Goal: Information Seeking & Learning: Compare options

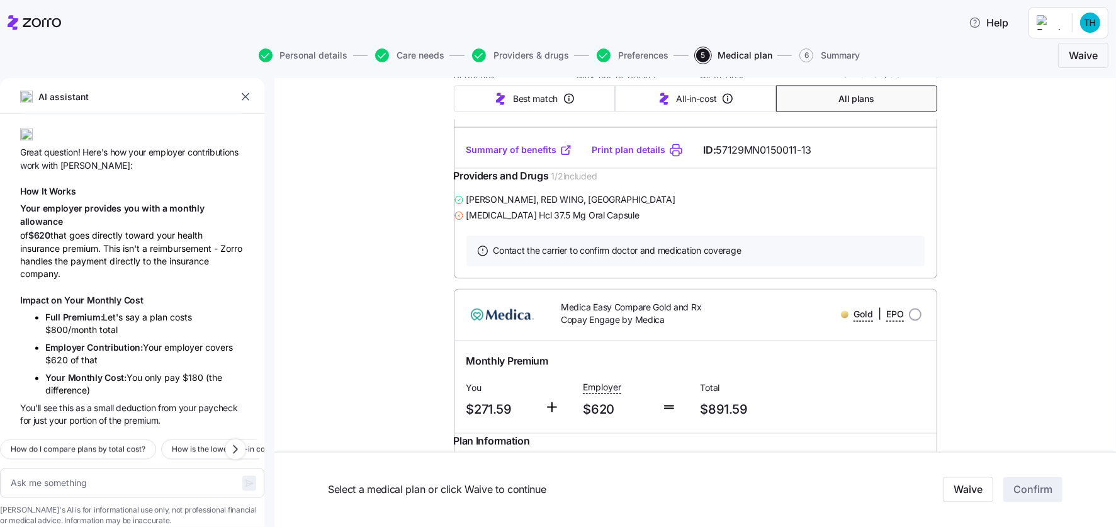
scroll to position [2203, 0]
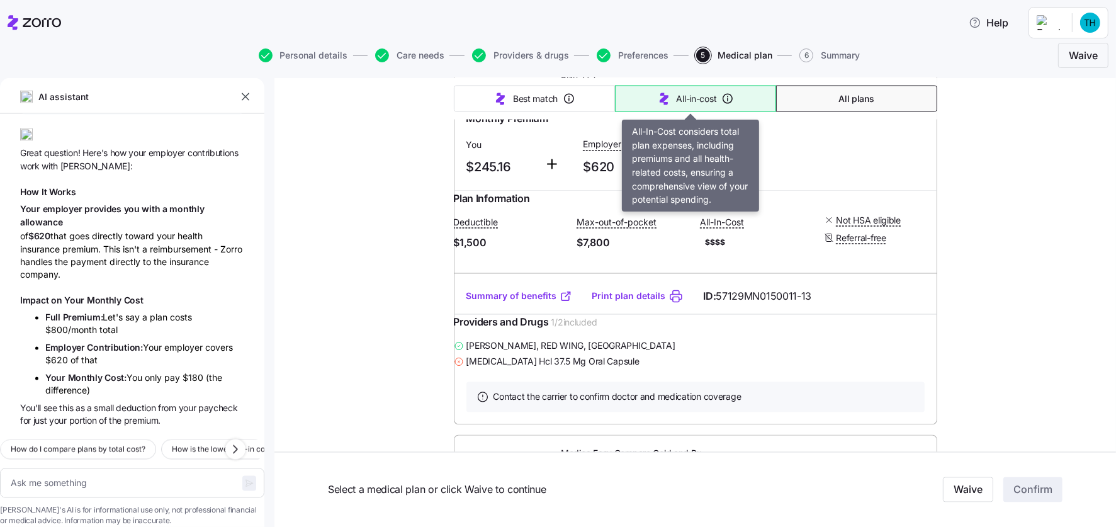
click at [677, 96] on span "All-in-cost" at bounding box center [697, 99] width 40 height 13
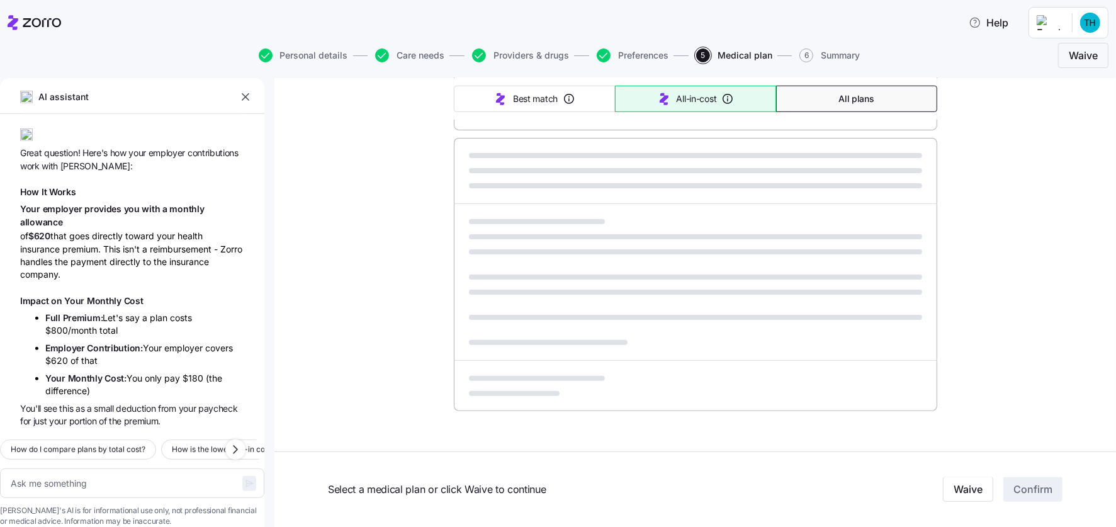
scroll to position [725, 0]
type textarea "x"
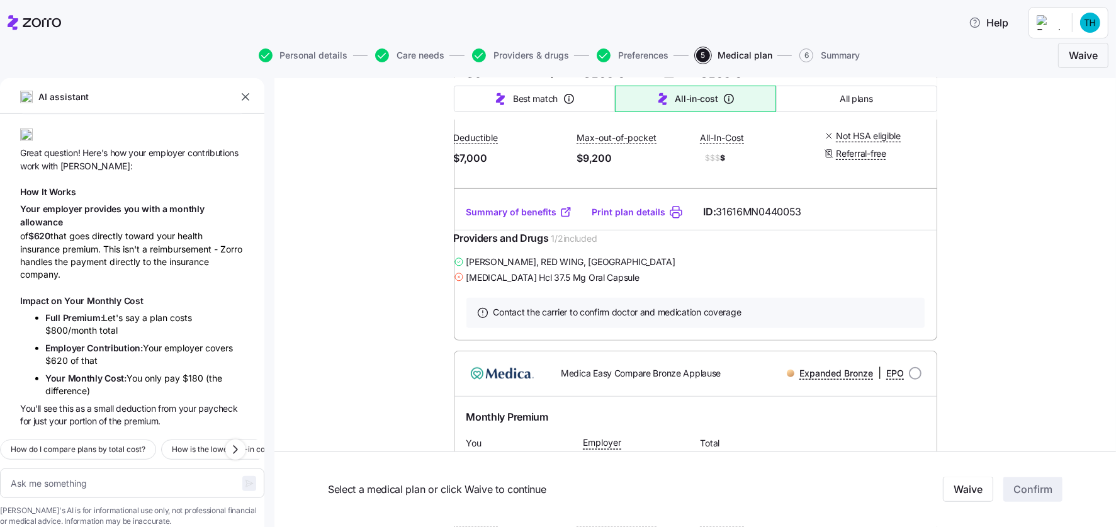
type input "Sorted by: All-in-cost"
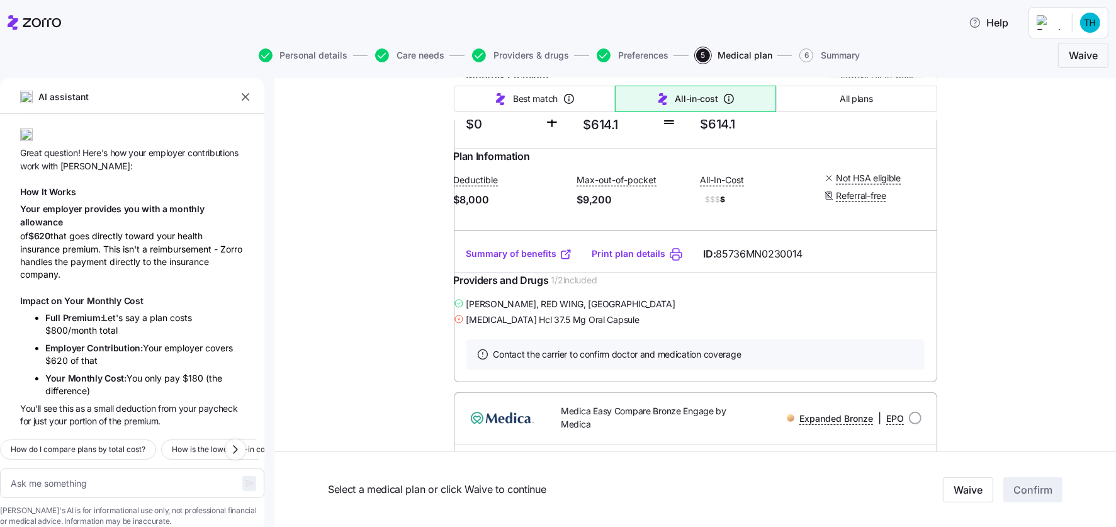
scroll to position [0, 0]
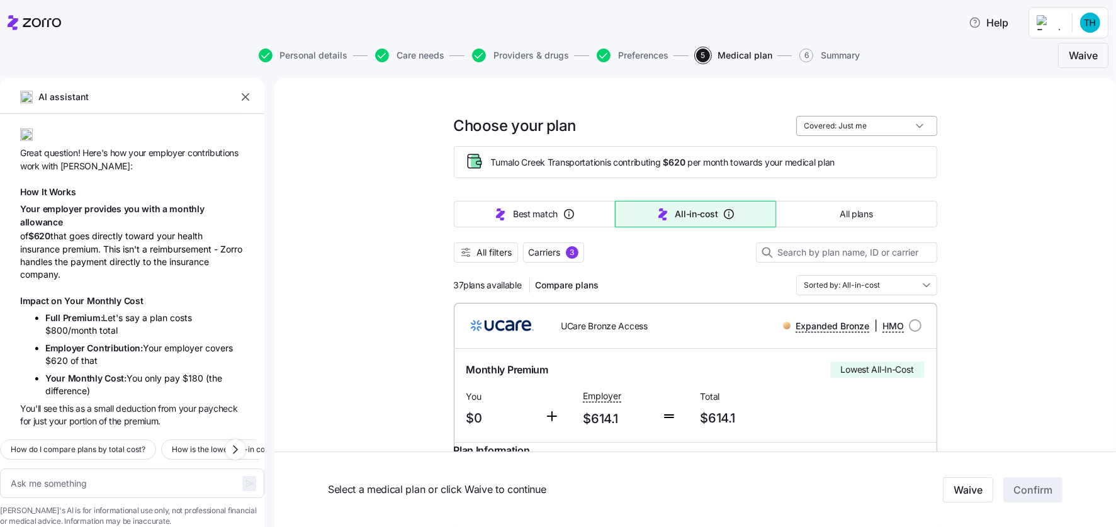
click at [898, 127] on input "Covered: Just me" at bounding box center [866, 126] width 141 height 20
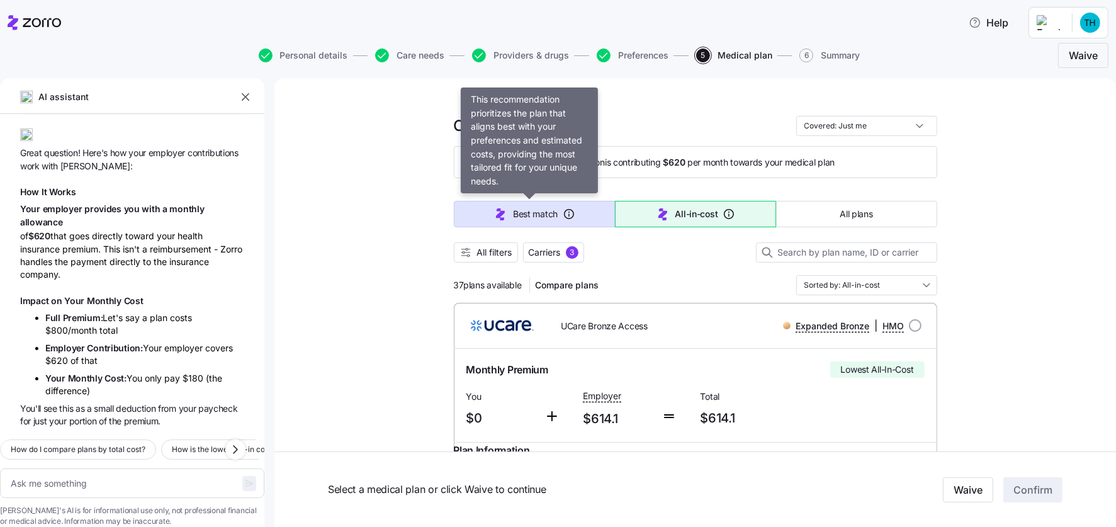
click at [542, 213] on span "Best match" at bounding box center [535, 214] width 45 height 13
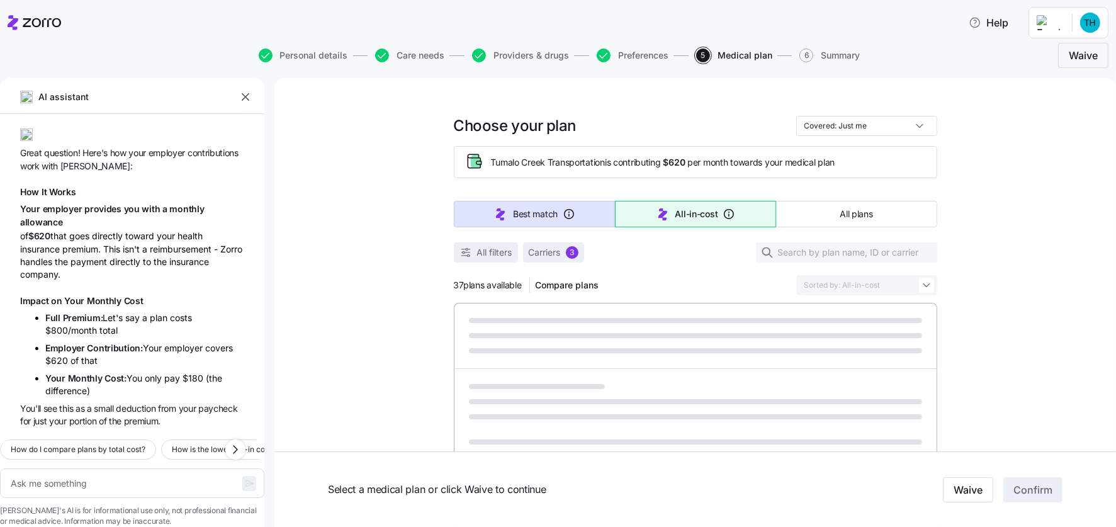
type textarea "x"
type input "Sorted by: Best match"
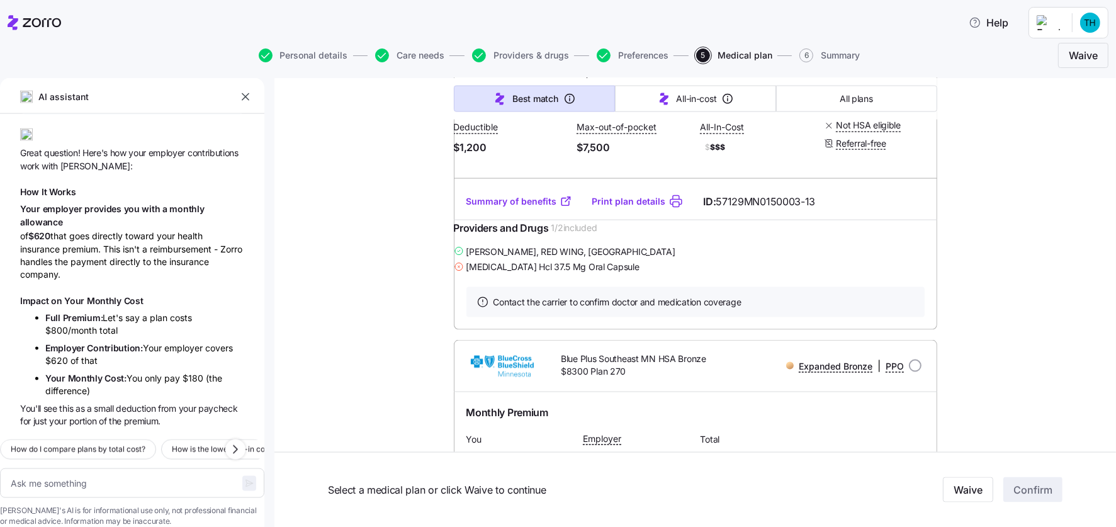
scroll to position [1858, 0]
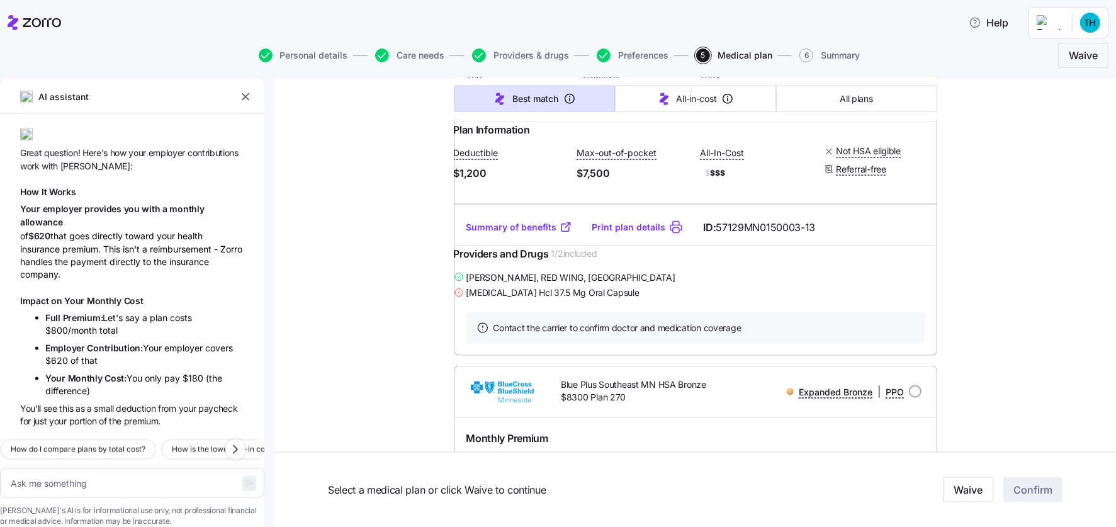
click at [513, 233] on link "Summary of benefits" at bounding box center [519, 227] width 106 height 13
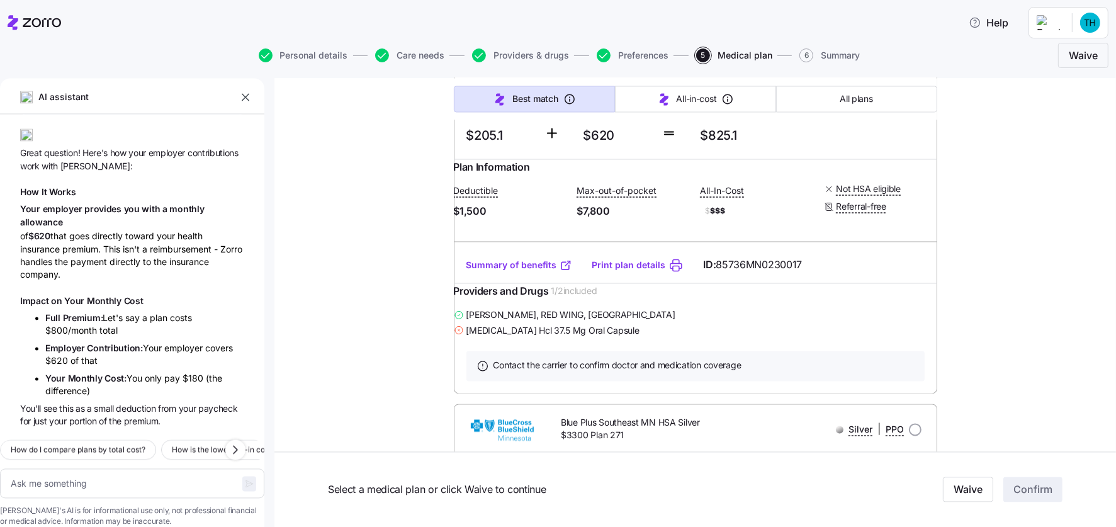
scroll to position [2740, 0]
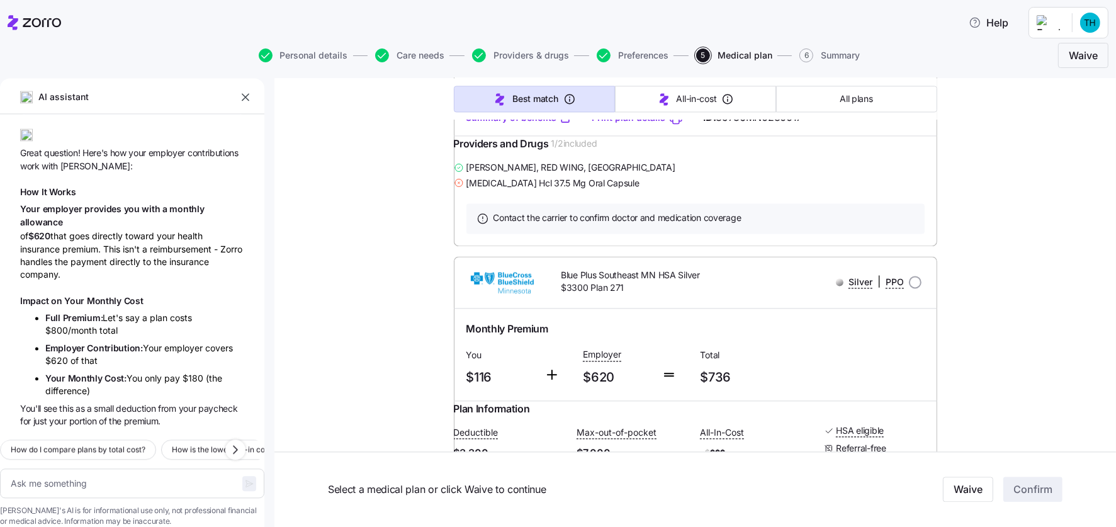
click at [505, 124] on link "Summary of benefits" at bounding box center [519, 117] width 106 height 13
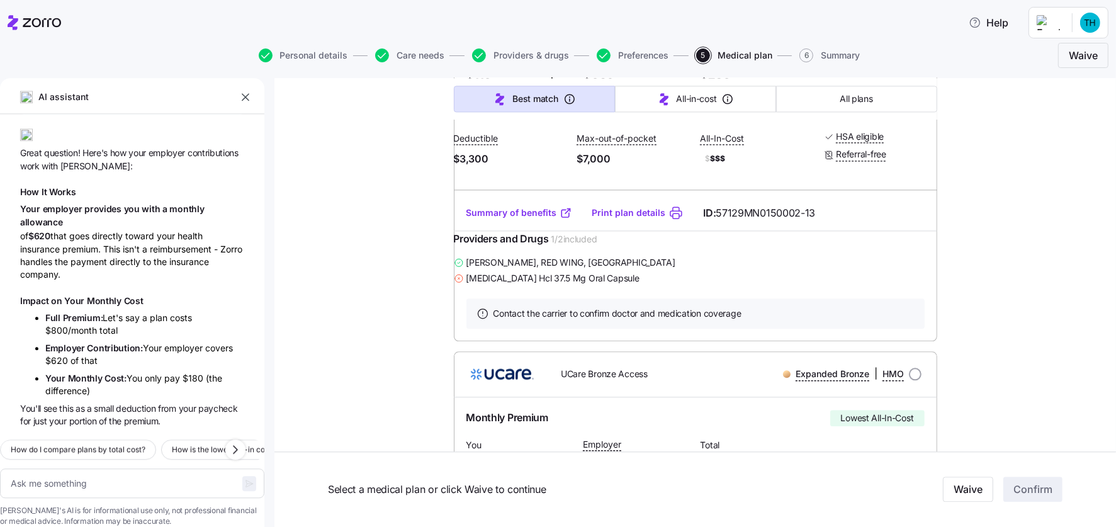
scroll to position [3179, 0]
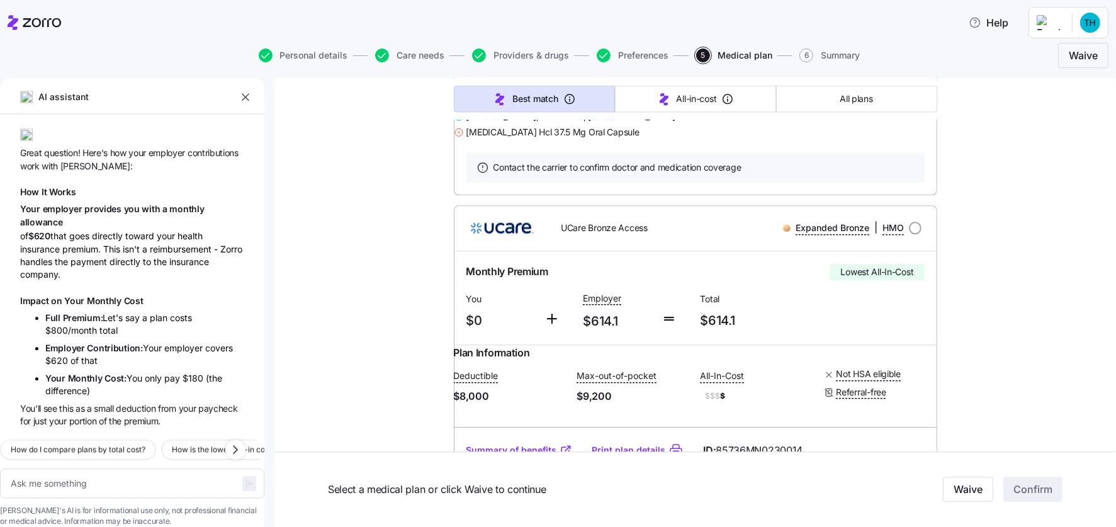
click at [502, 73] on link "Summary of benefits" at bounding box center [519, 66] width 106 height 13
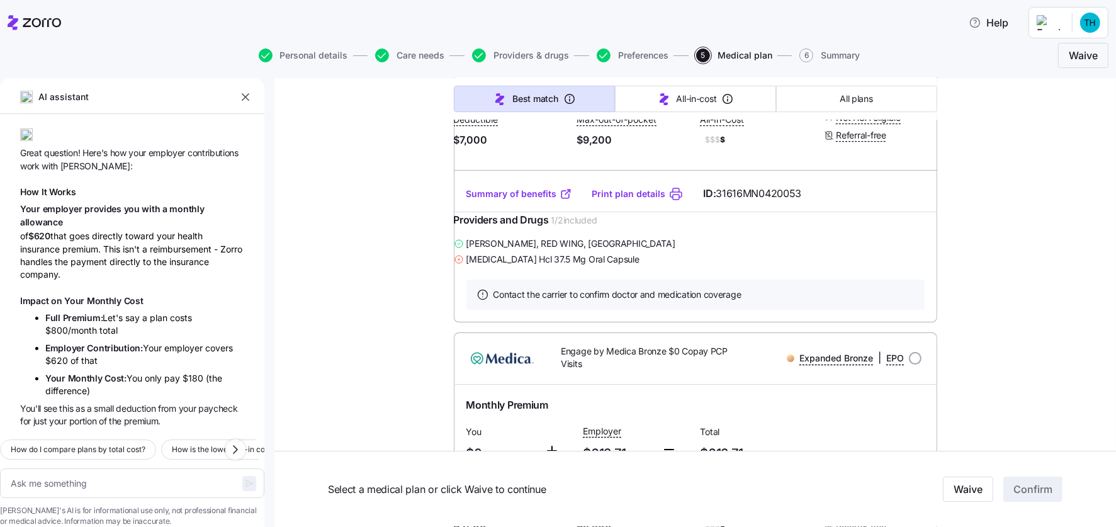
scroll to position [4355, 0]
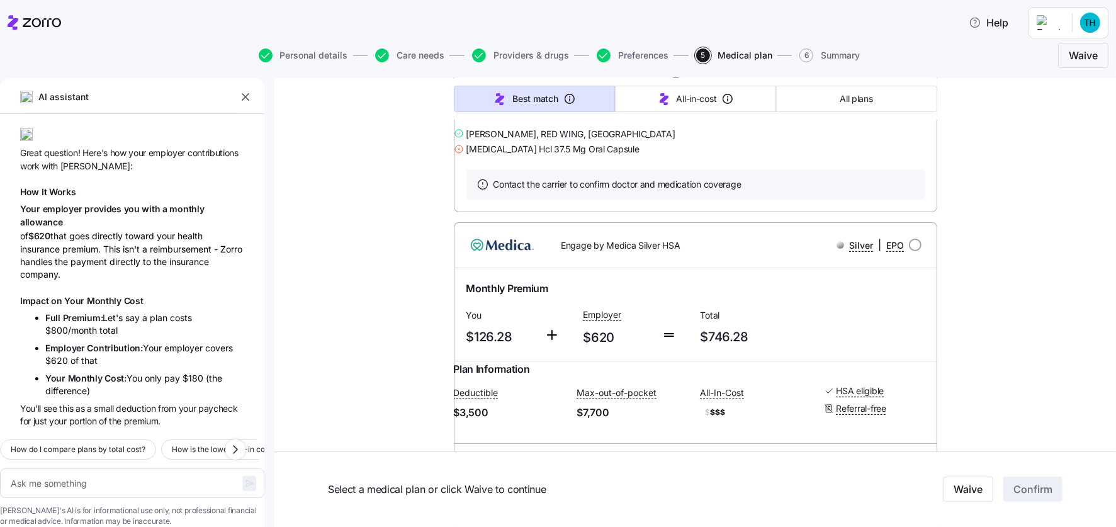
type textarea "x"
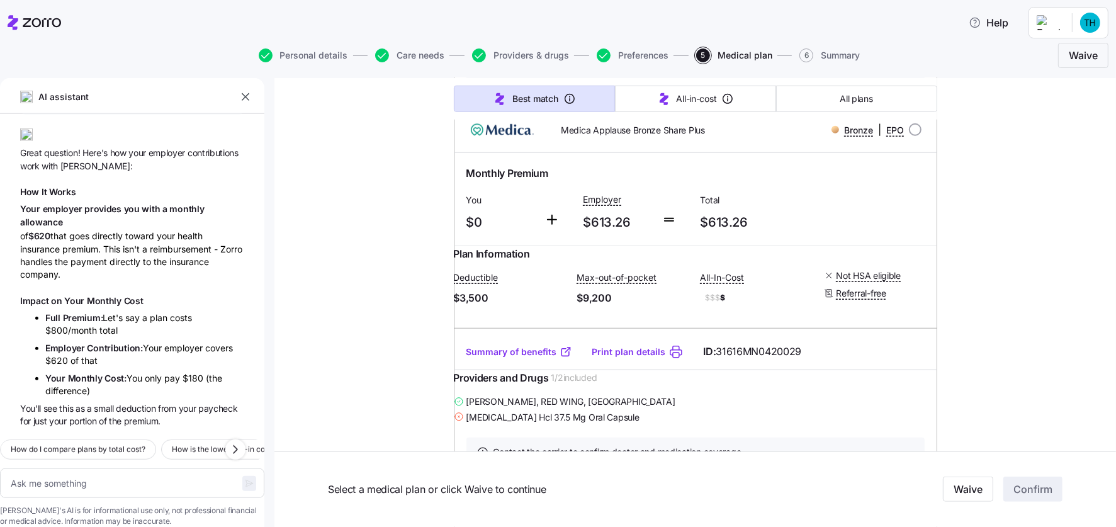
scroll to position [5677, 0]
